Goal: Information Seeking & Learning: Check status

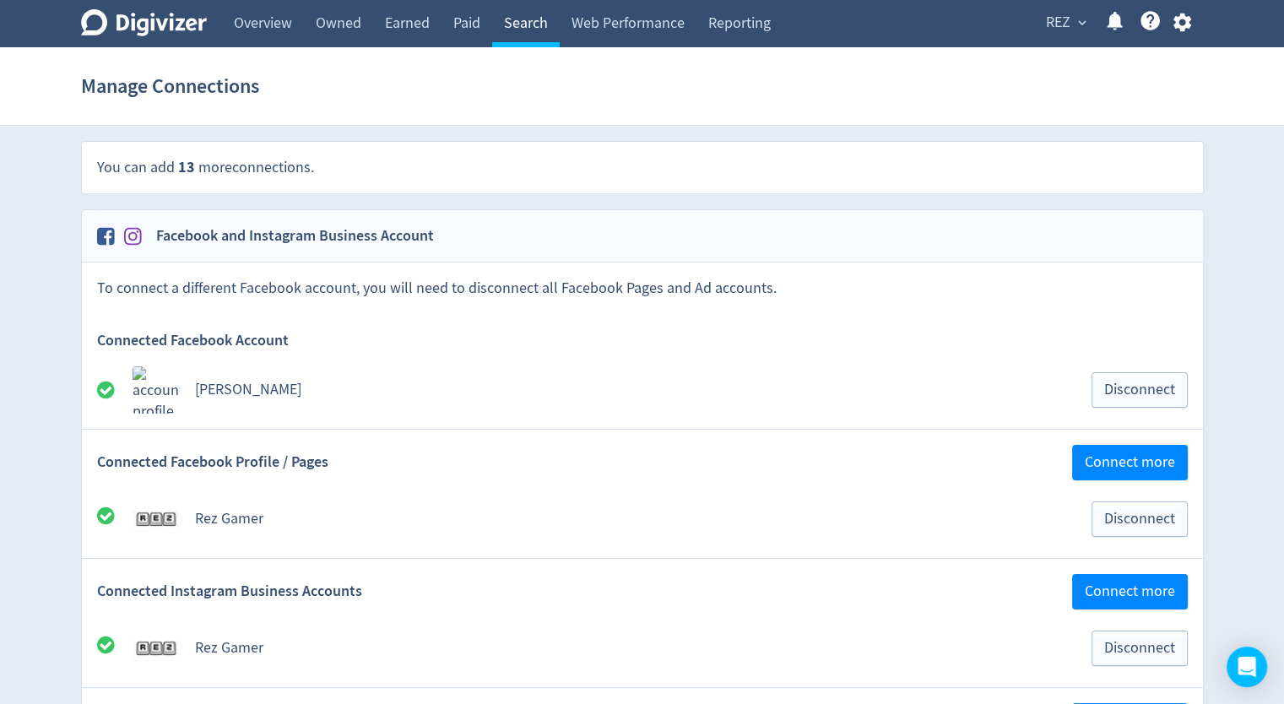
click at [533, 18] on link "Search" at bounding box center [526, 23] width 68 height 47
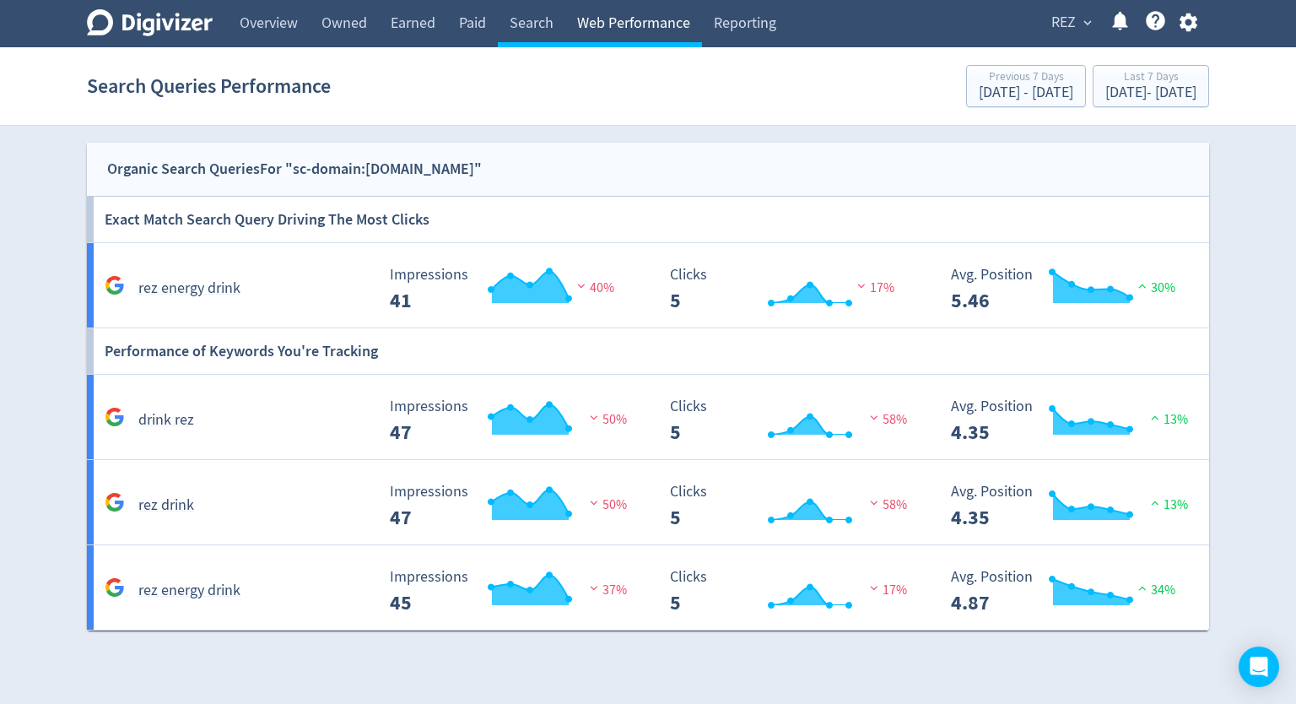
click at [645, 7] on link "Web Performance" at bounding box center [633, 23] width 137 height 47
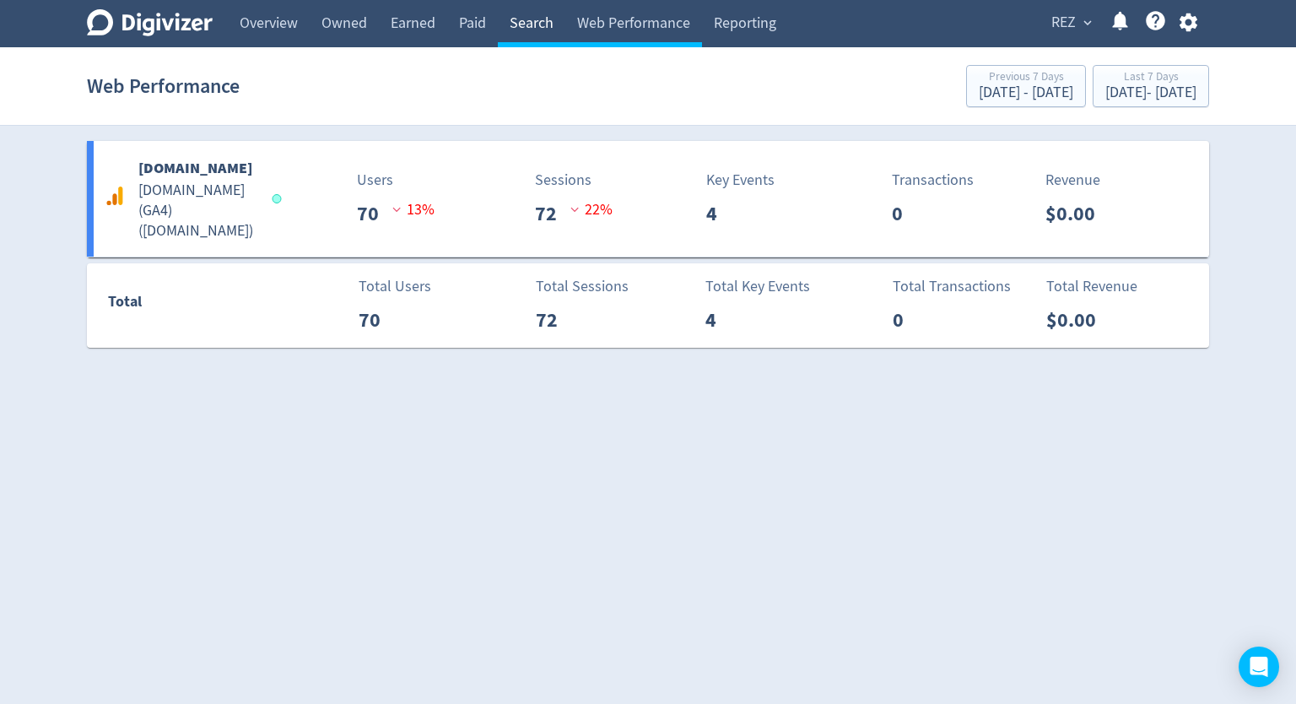
click at [537, 28] on link "Search" at bounding box center [532, 23] width 68 height 47
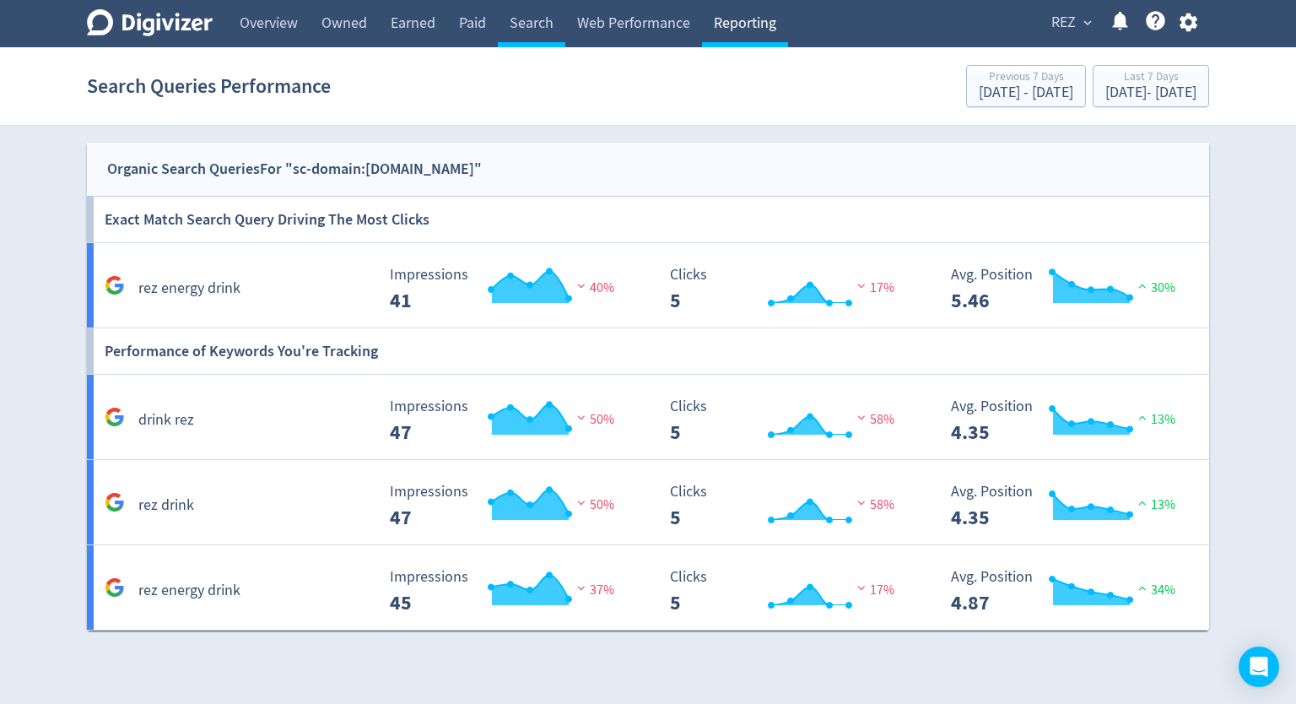
click at [733, 19] on link "Reporting" at bounding box center [745, 23] width 86 height 47
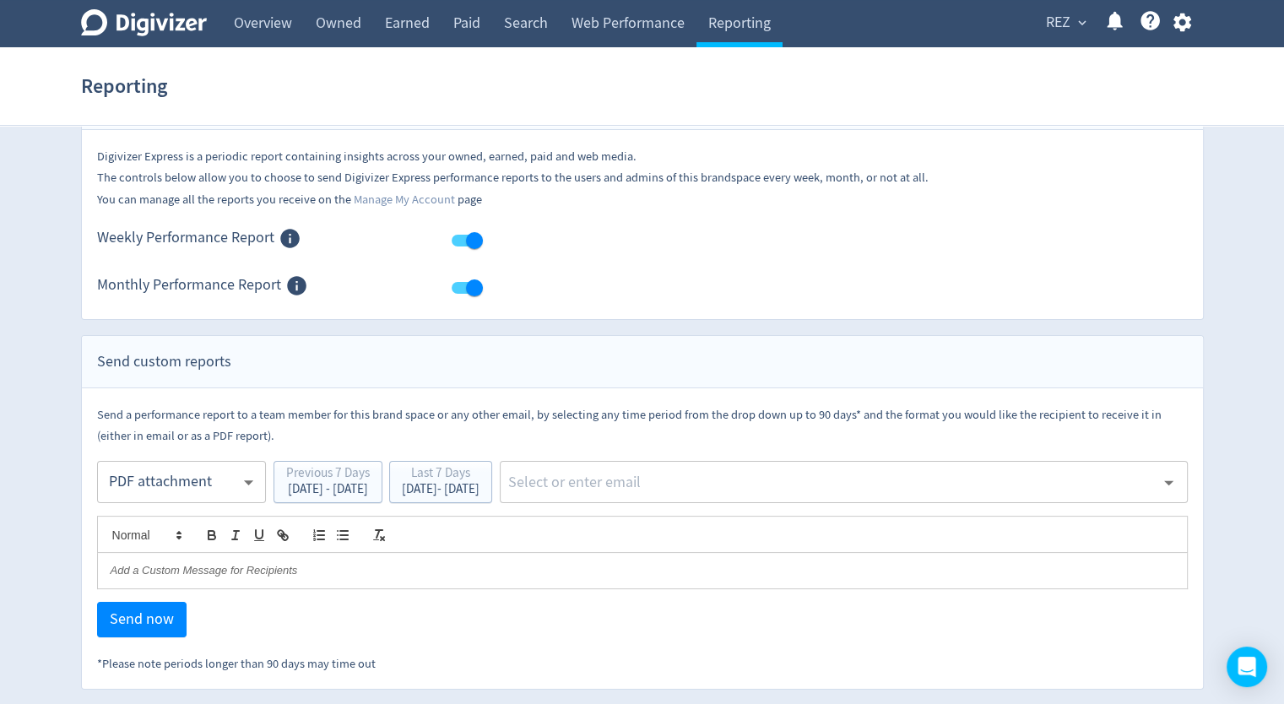
scroll to position [62, 0]
click at [608, 24] on link "Web Performance" at bounding box center [628, 23] width 137 height 47
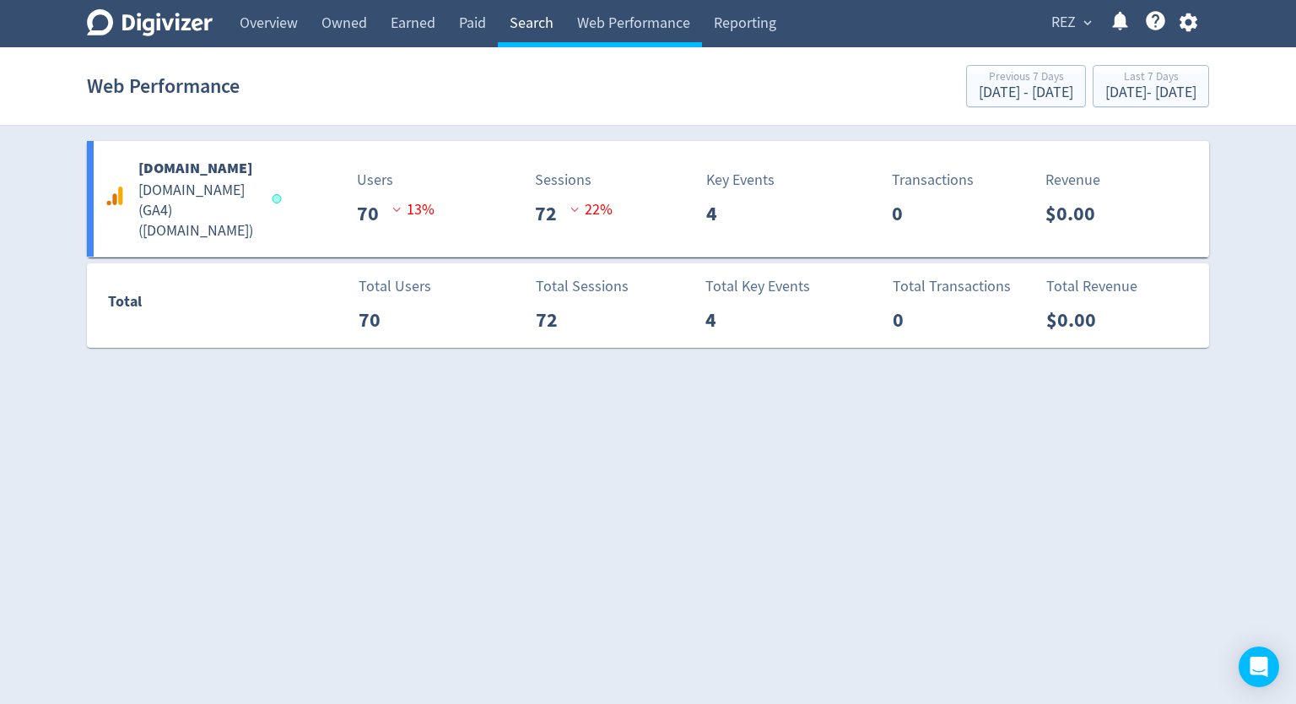
click at [502, 19] on link "Search" at bounding box center [532, 23] width 68 height 47
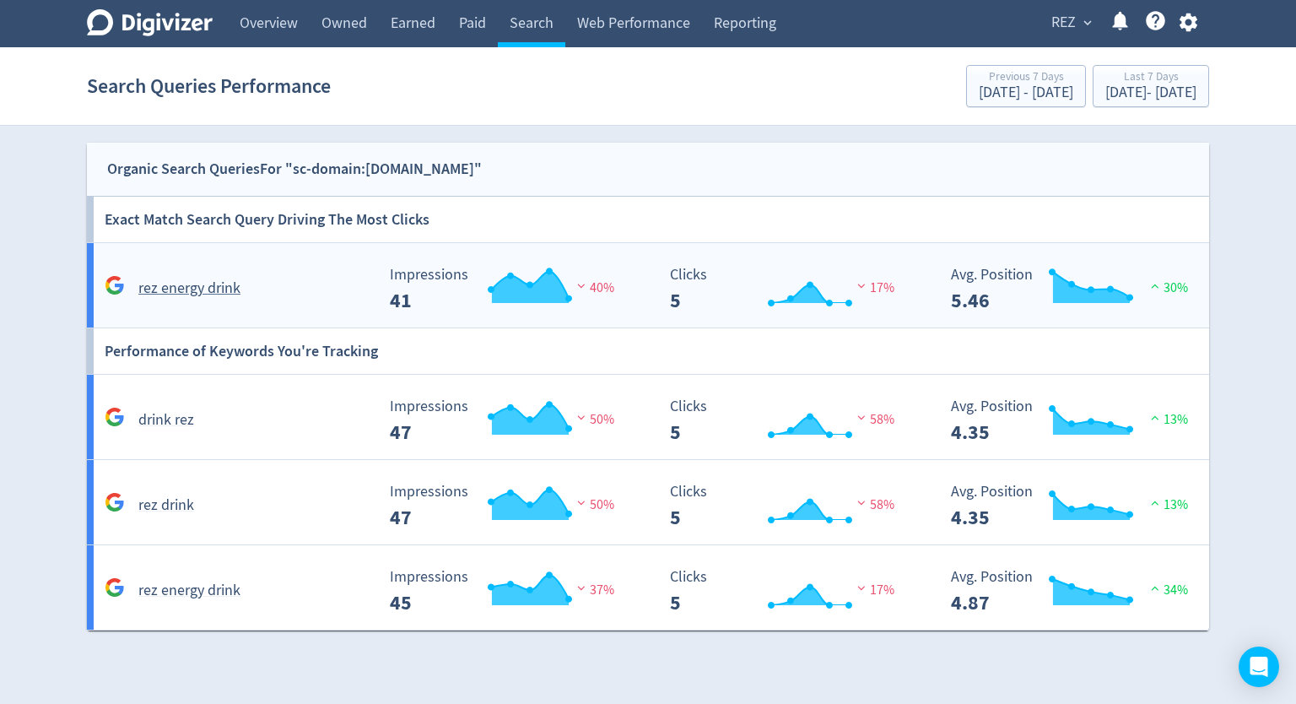
click at [167, 291] on h5 "rez energy drink" at bounding box center [189, 289] width 102 height 20
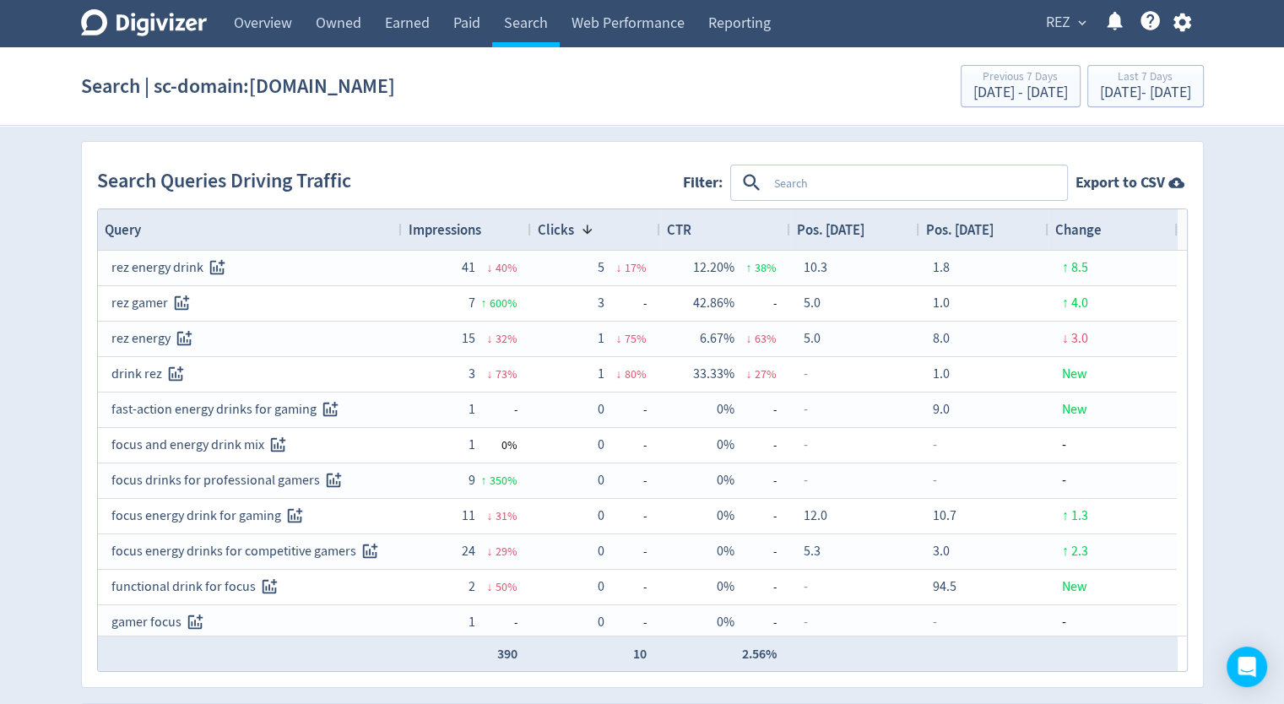
click at [574, 227] on span at bounding box center [584, 230] width 20 height 14
click at [572, 227] on div "Clicks" at bounding box center [596, 230] width 116 height 32
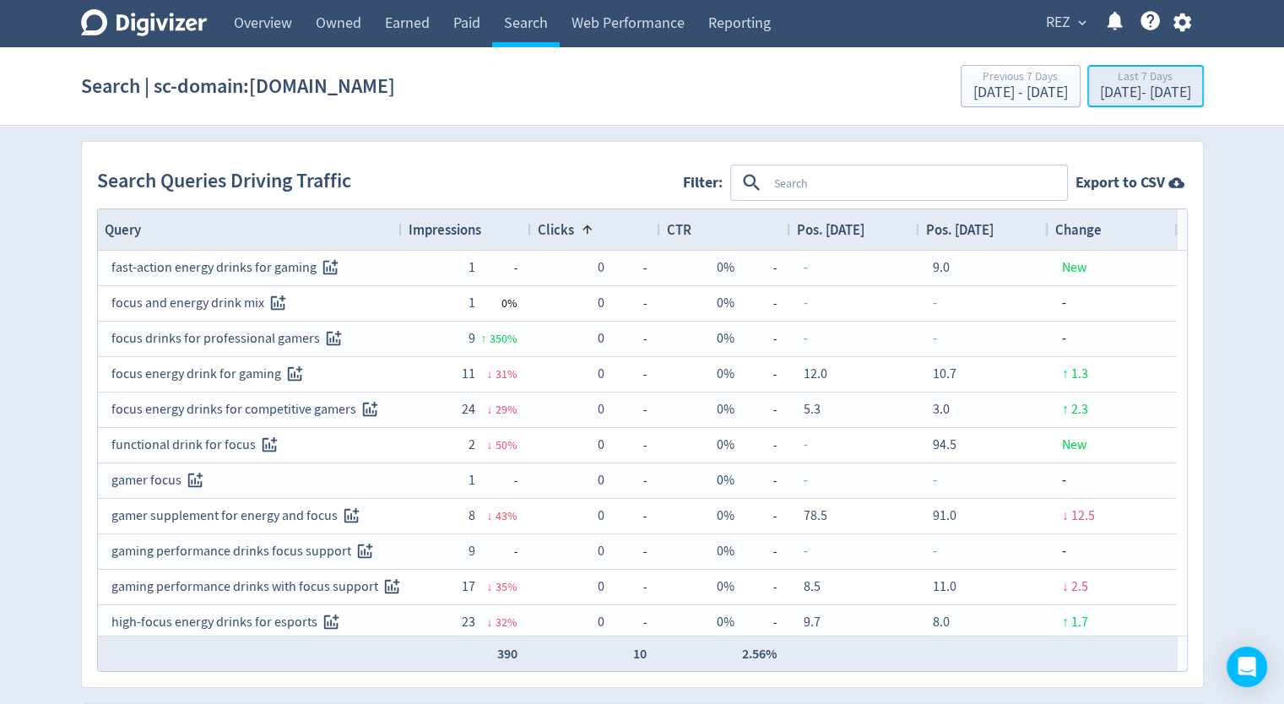
click at [1100, 93] on div "[DATE] - [DATE]" at bounding box center [1145, 92] width 91 height 15
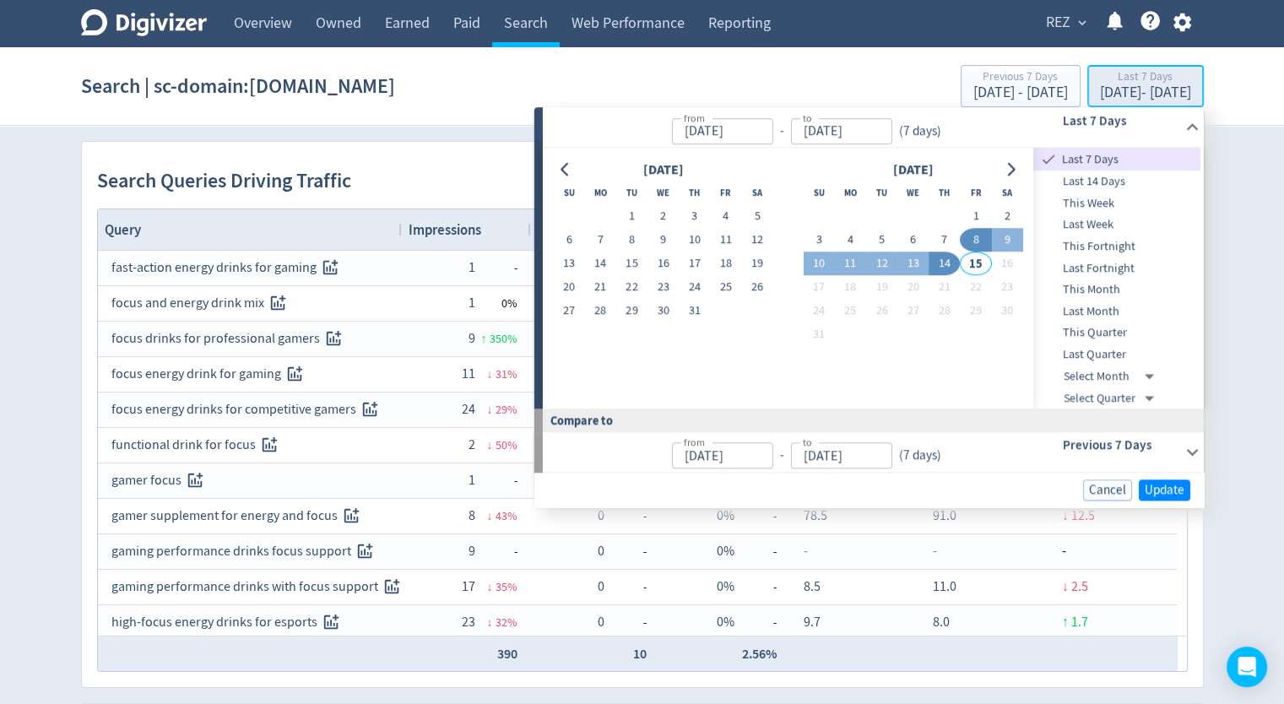
type input "[DATE]"
click at [1136, 316] on span "Last Month" at bounding box center [1116, 311] width 167 height 19
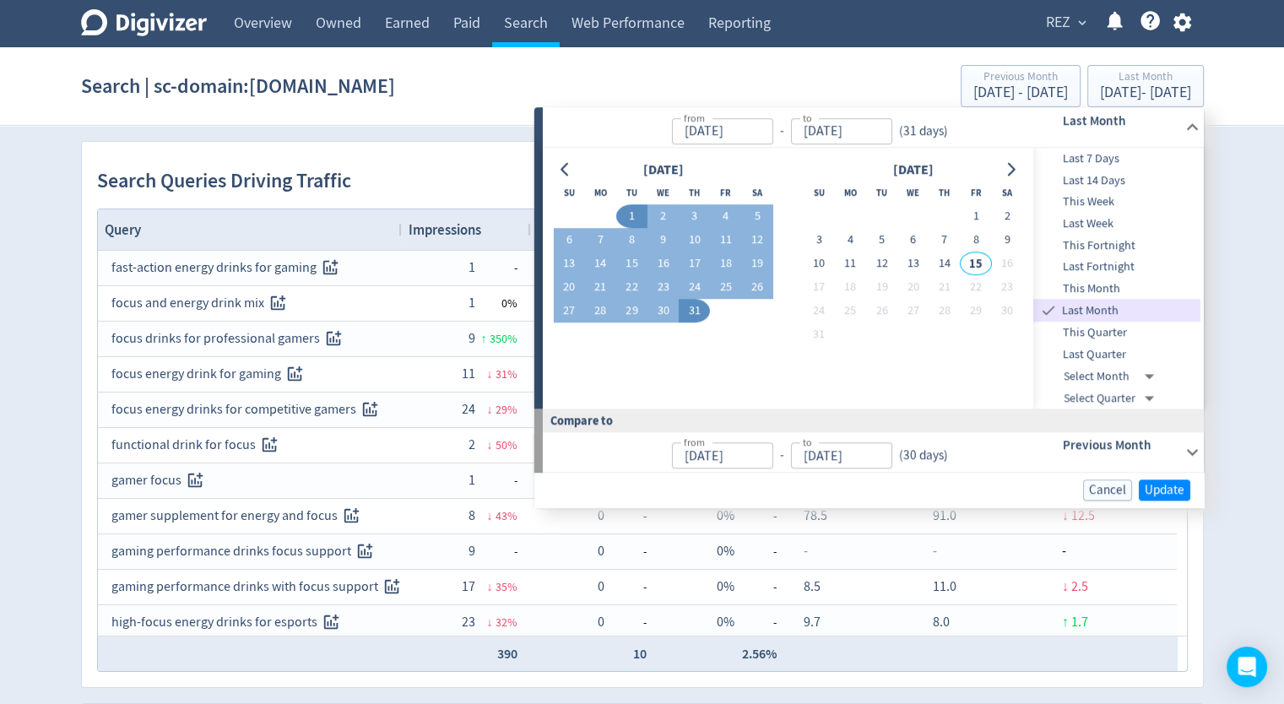
type input "[DATE]"
click at [625, 210] on button "1" at bounding box center [631, 217] width 31 height 24
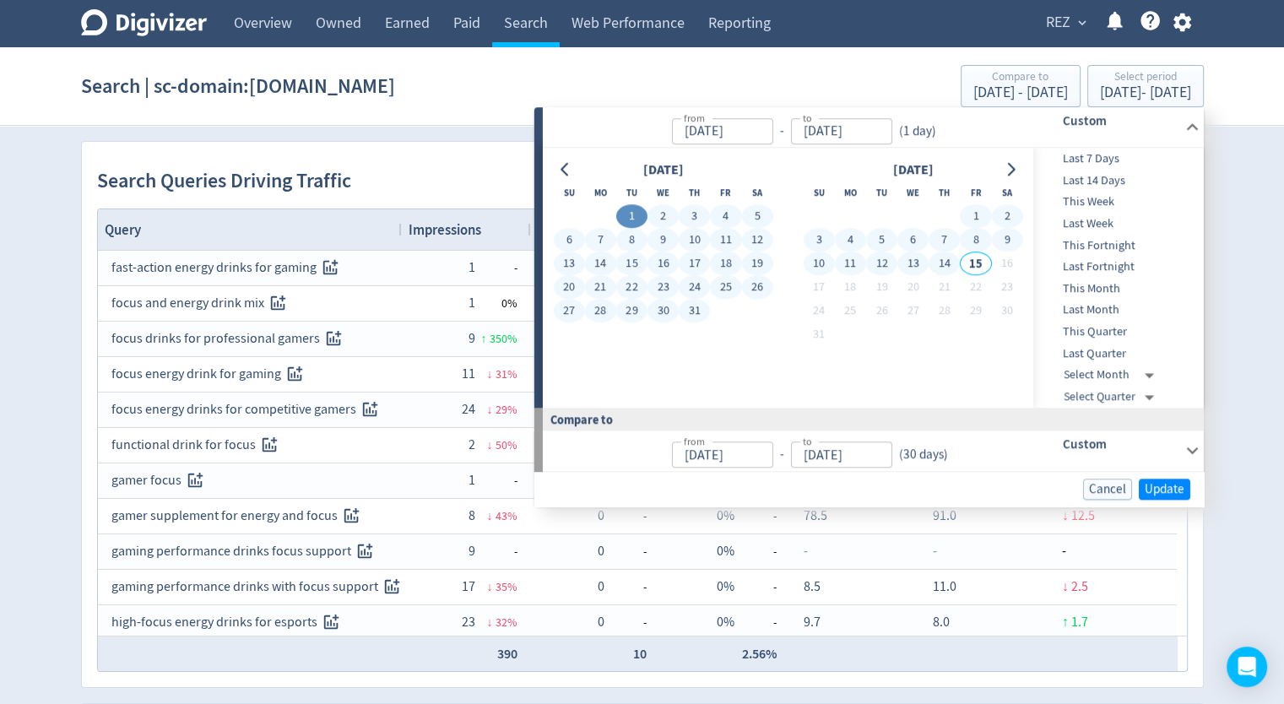
click at [948, 264] on button "14" at bounding box center [943, 264] width 31 height 24
type input "[DATE]"
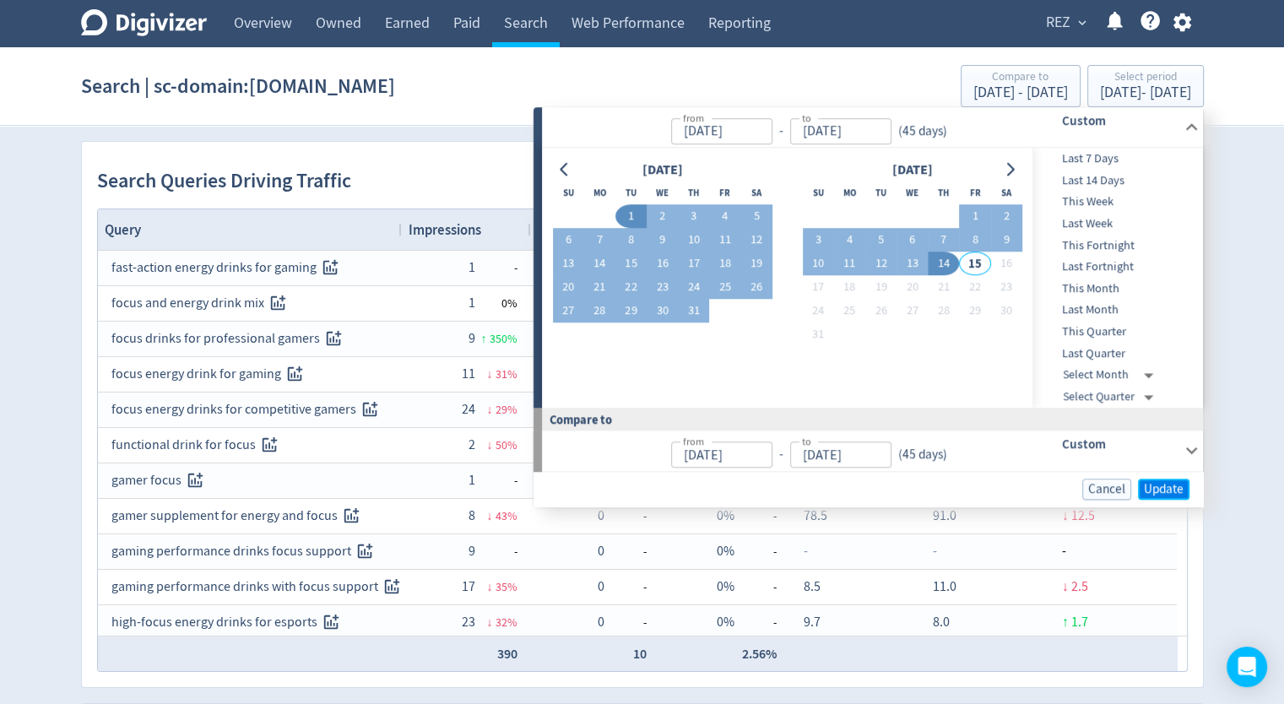
click at [1155, 489] on span "Update" at bounding box center [1164, 489] width 40 height 13
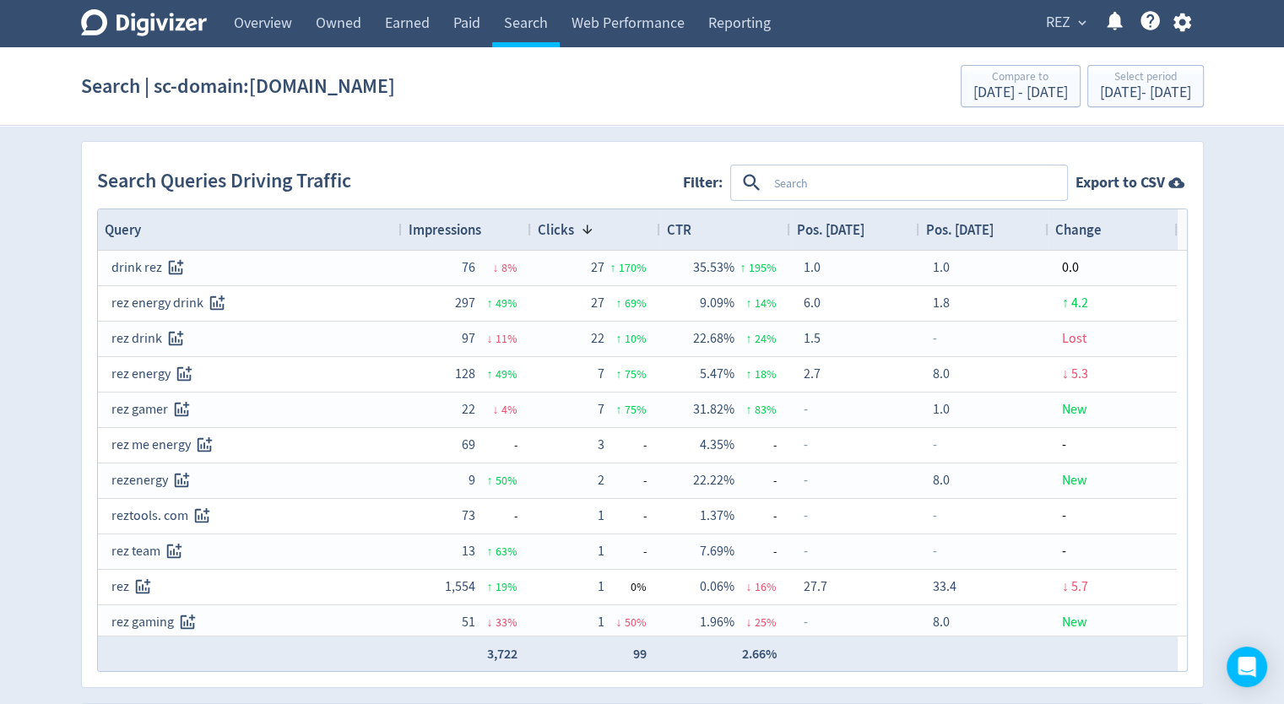
click at [711, 228] on div "CTR" at bounding box center [725, 230] width 116 height 32
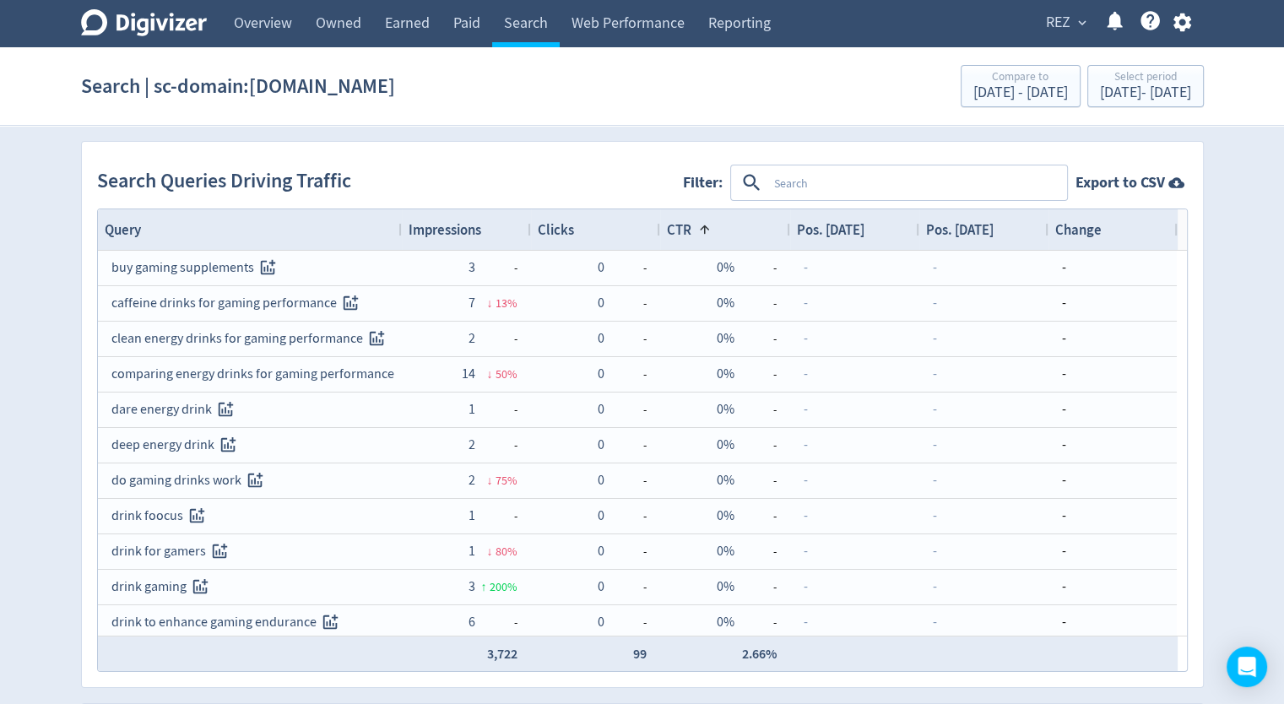
click at [711, 228] on div "CTR 1" at bounding box center [725, 230] width 116 height 32
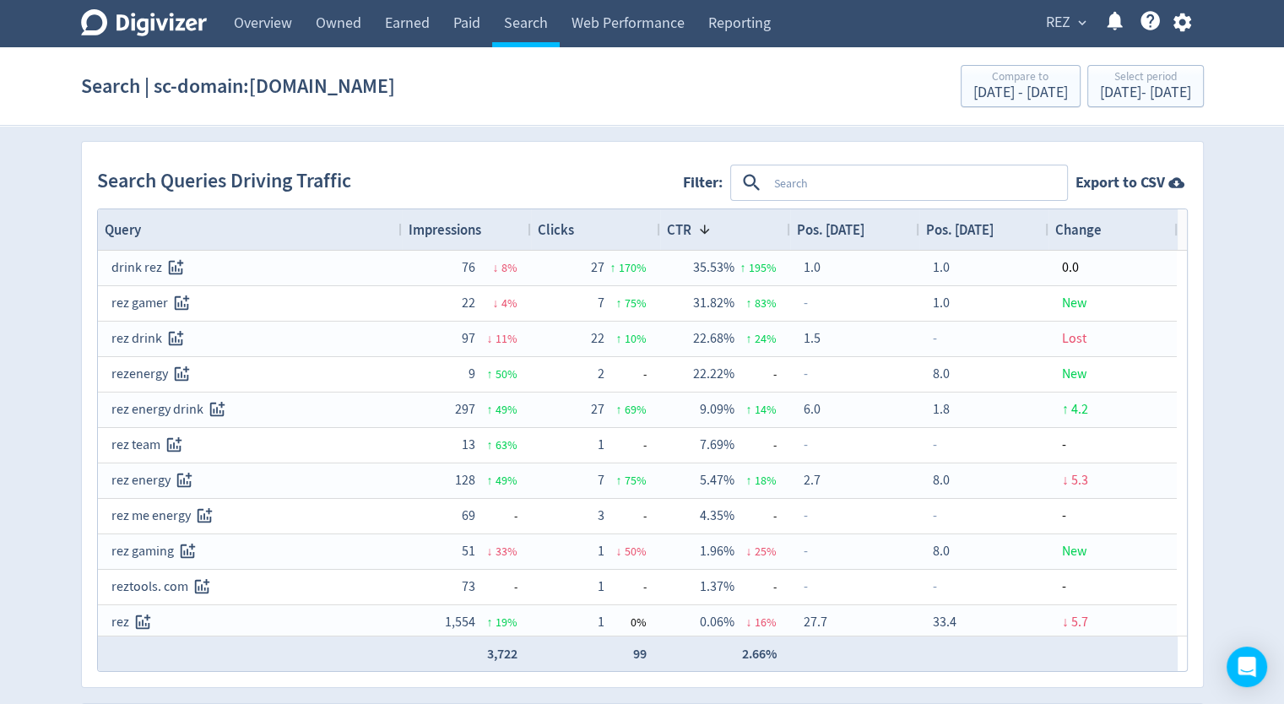
click at [600, 228] on div "Clicks" at bounding box center [596, 230] width 116 height 32
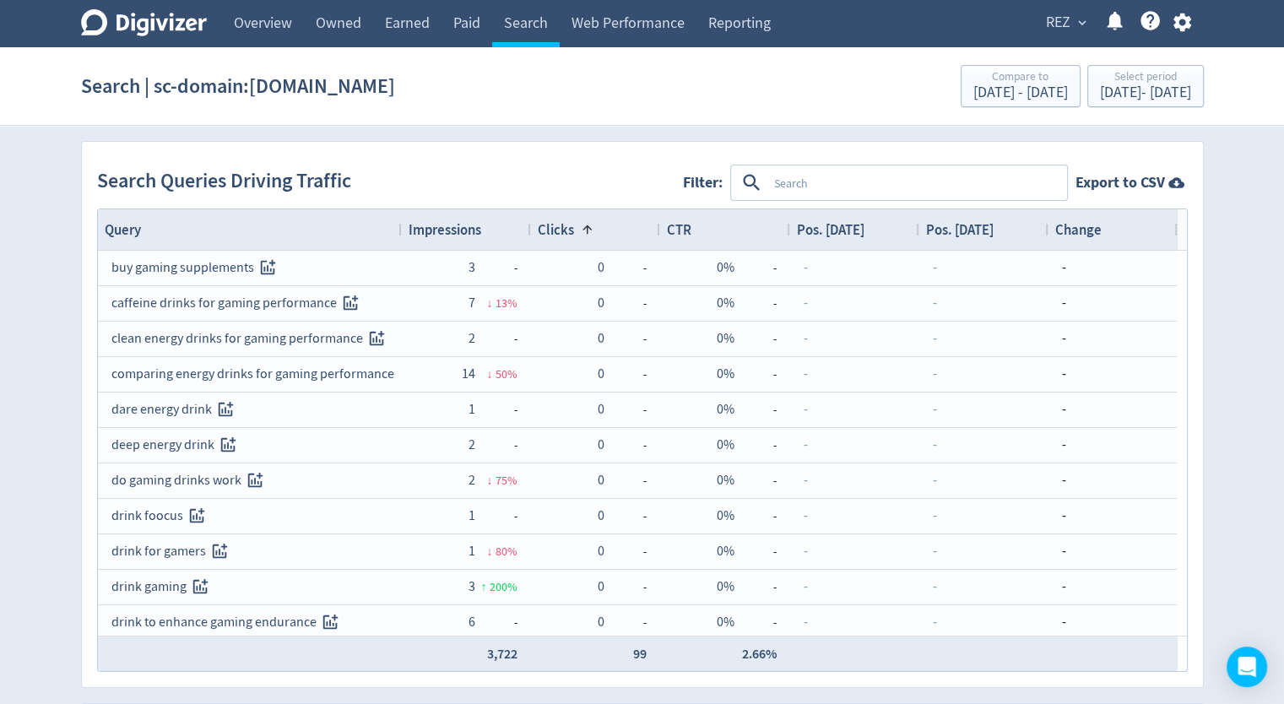
click at [600, 228] on div "Clicks 1" at bounding box center [596, 230] width 116 height 32
